Goal: Task Accomplishment & Management: Manage account settings

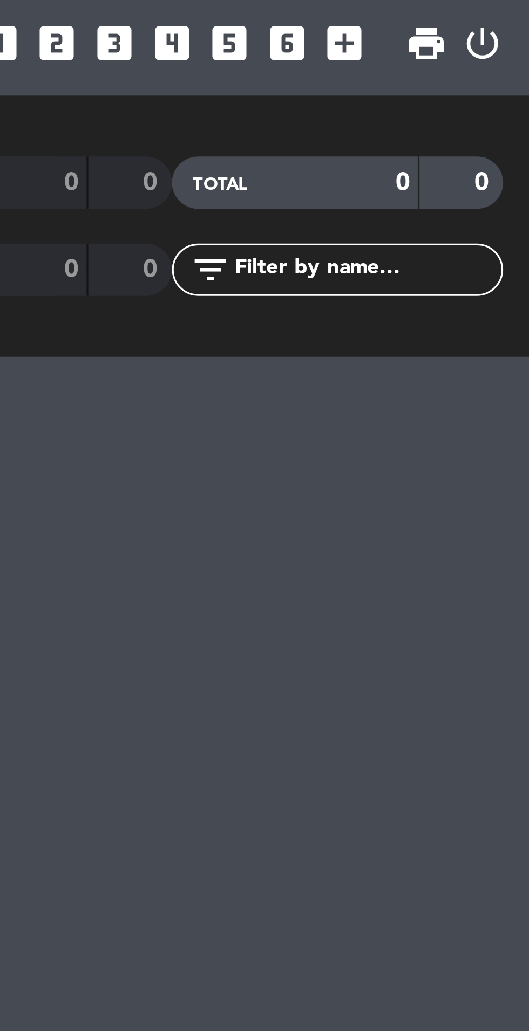
click at [481, 150] on div "menu Siete Fuegos Restaurant [DATE] 10. October - 14:44 My bookings Floorplan A…" at bounding box center [264, 515] width 529 height 1031
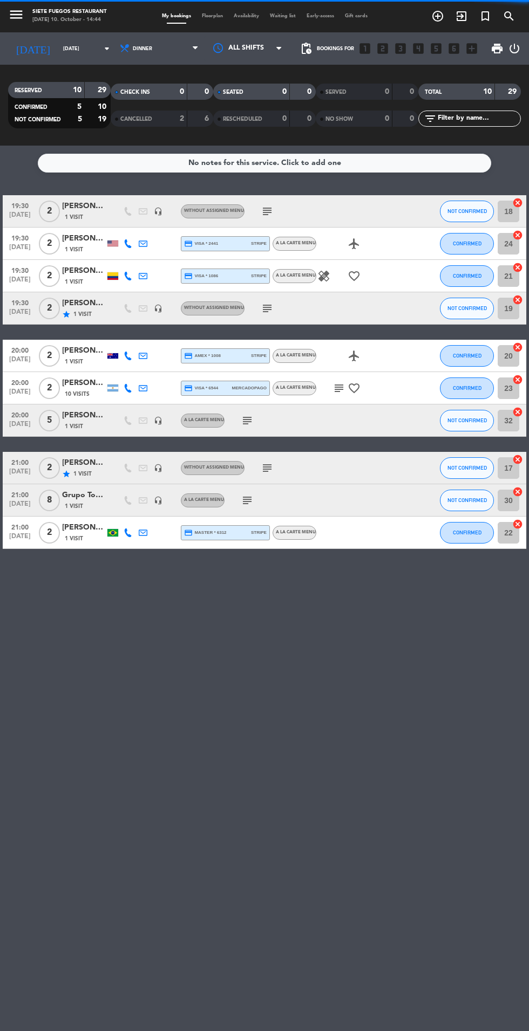
click at [100, 49] on icon "arrow_drop_down" at bounding box center [106, 48] width 13 height 13
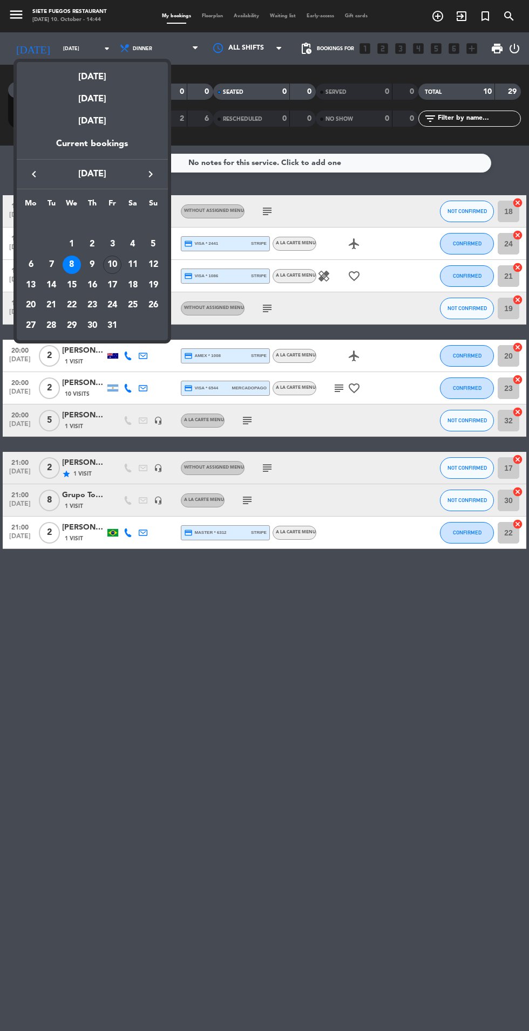
click at [109, 77] on div "[DATE]" at bounding box center [92, 73] width 151 height 22
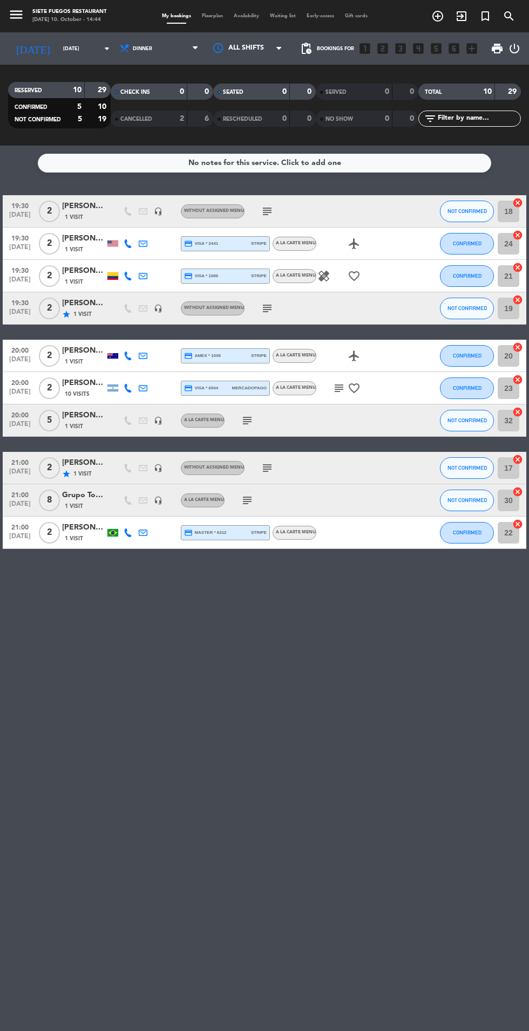
type input "[DATE]"
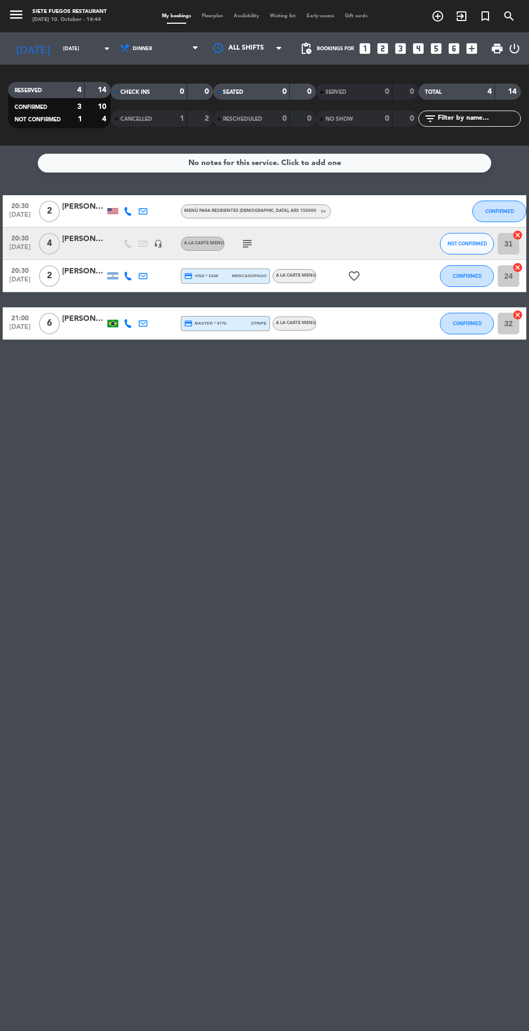
click at [100, 46] on icon "arrow_drop_down" at bounding box center [106, 48] width 13 height 13
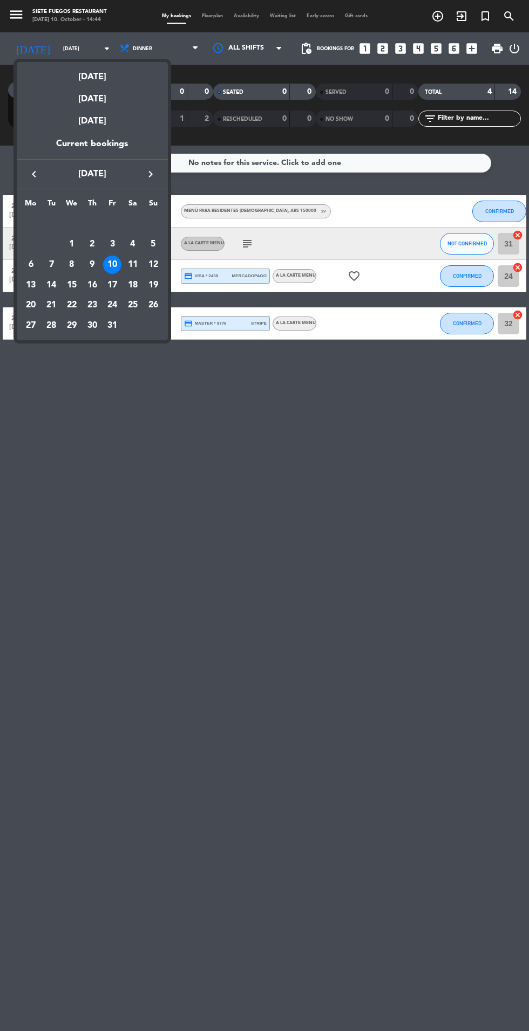
click at [264, 399] on div at bounding box center [264, 515] width 529 height 1031
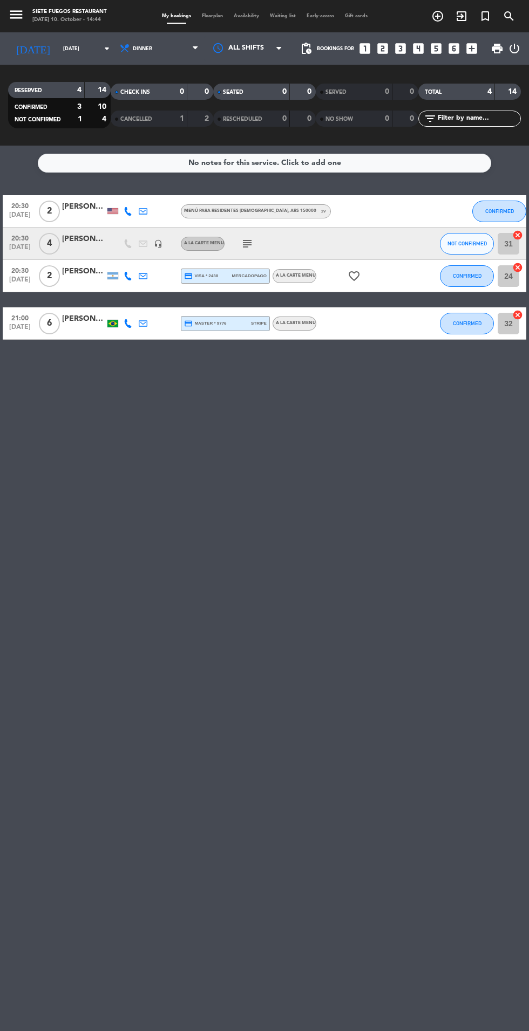
click at [354, 270] on icon "favorite_border" at bounding box center [353, 276] width 13 height 13
click at [355, 279] on icon "favorite_border" at bounding box center [353, 276] width 13 height 13
click at [387, 387] on div "No notes for this service. Click to add one 20:30 [DATE] 2 [PERSON_NAME] Menú p…" at bounding box center [264, 589] width 529 height 886
